Goal: Information Seeking & Learning: Compare options

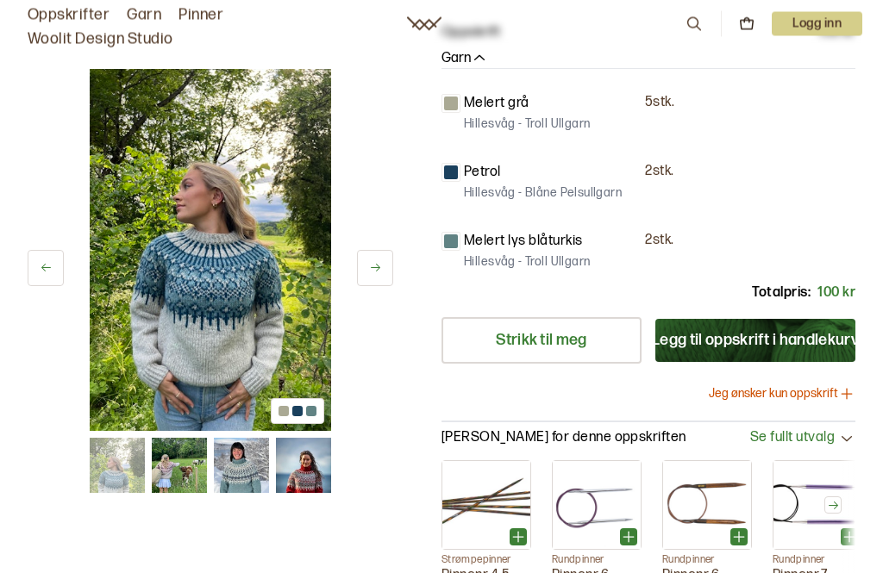
scroll to position [465, 0]
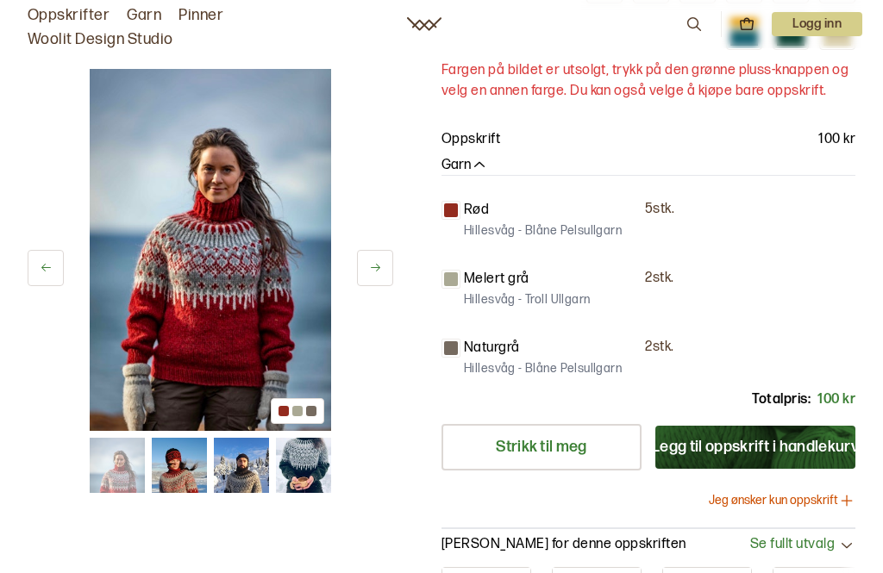
scroll to position [398, 0]
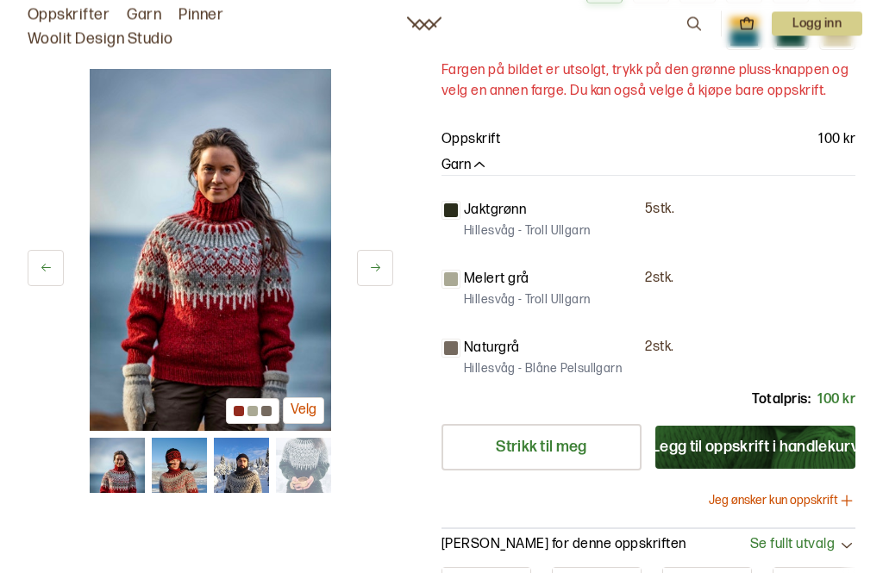
scroll to position [399, 0]
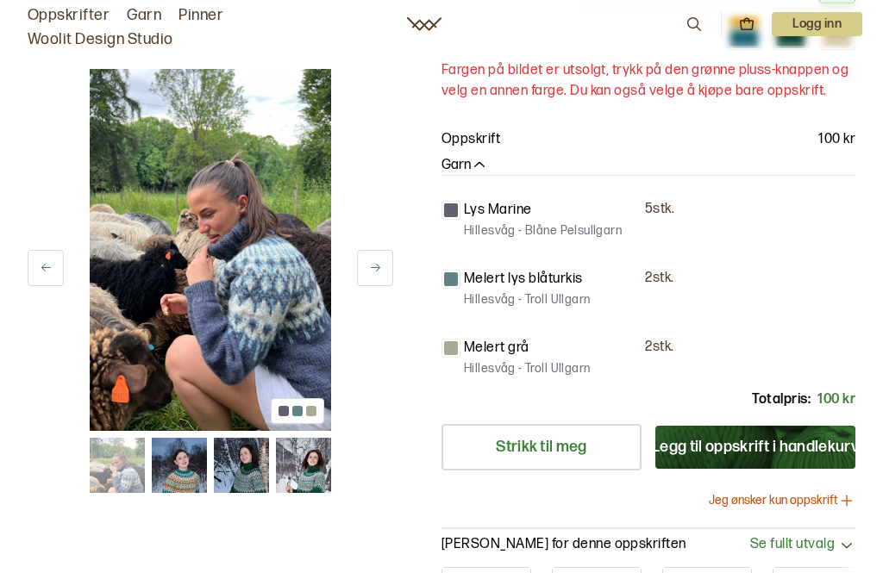
click at [758, 46] on div at bounding box center [744, 38] width 28 height 15
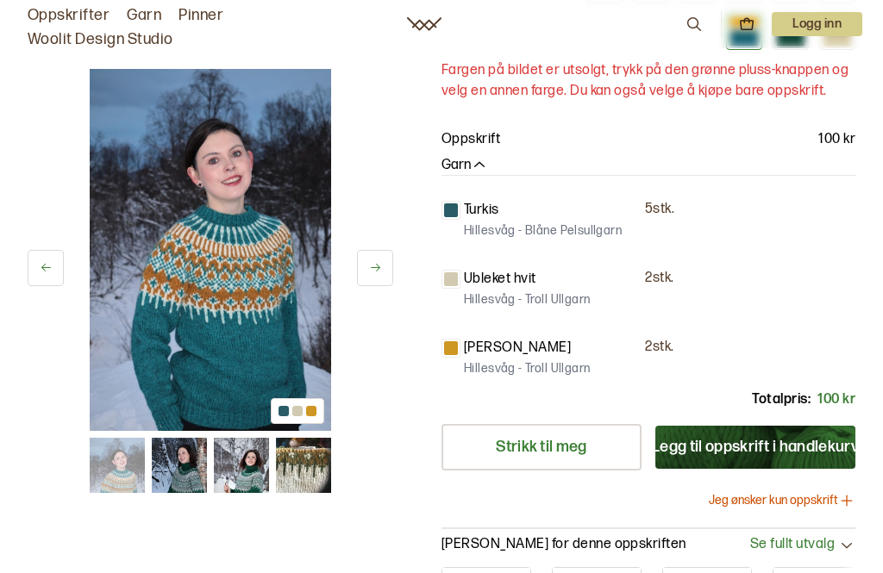
click at [805, 30] on div at bounding box center [791, 27] width 28 height 6
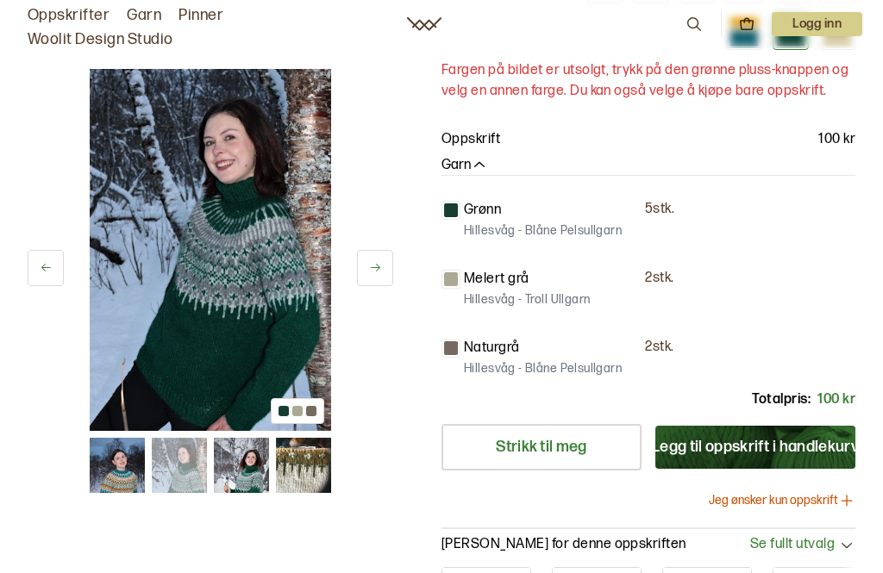
click at [840, 30] on div at bounding box center [838, 27] width 28 height 6
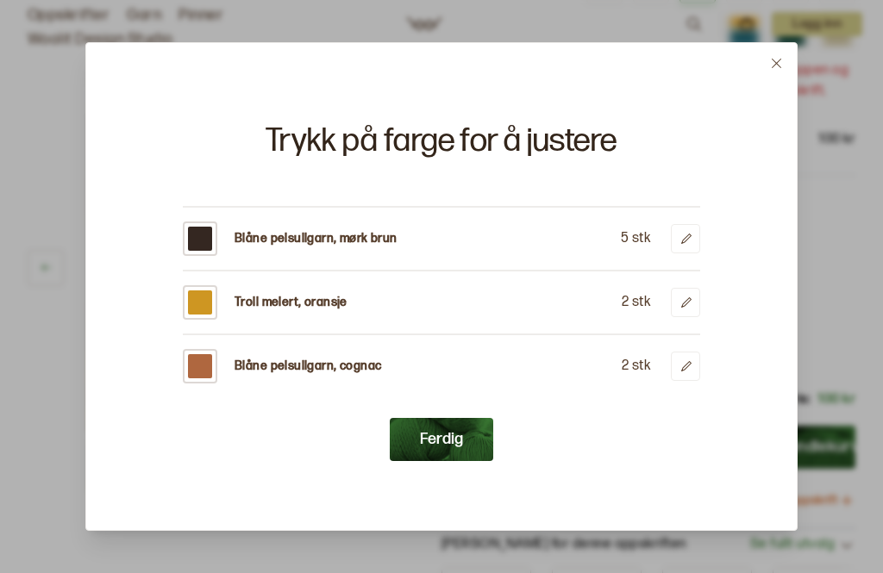
click at [781, 70] on icon at bounding box center [776, 63] width 13 height 13
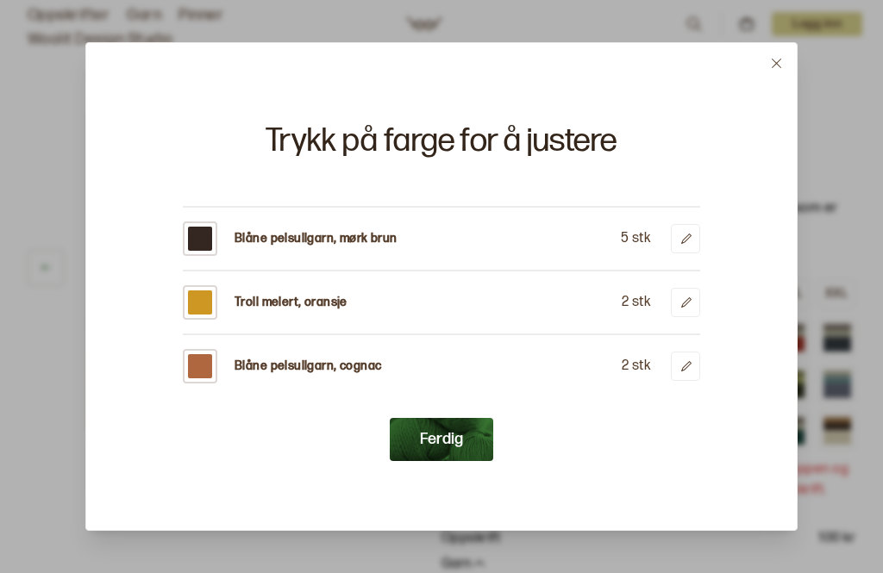
scroll to position [399, 0]
